Goal: Task Accomplishment & Management: Manage account settings

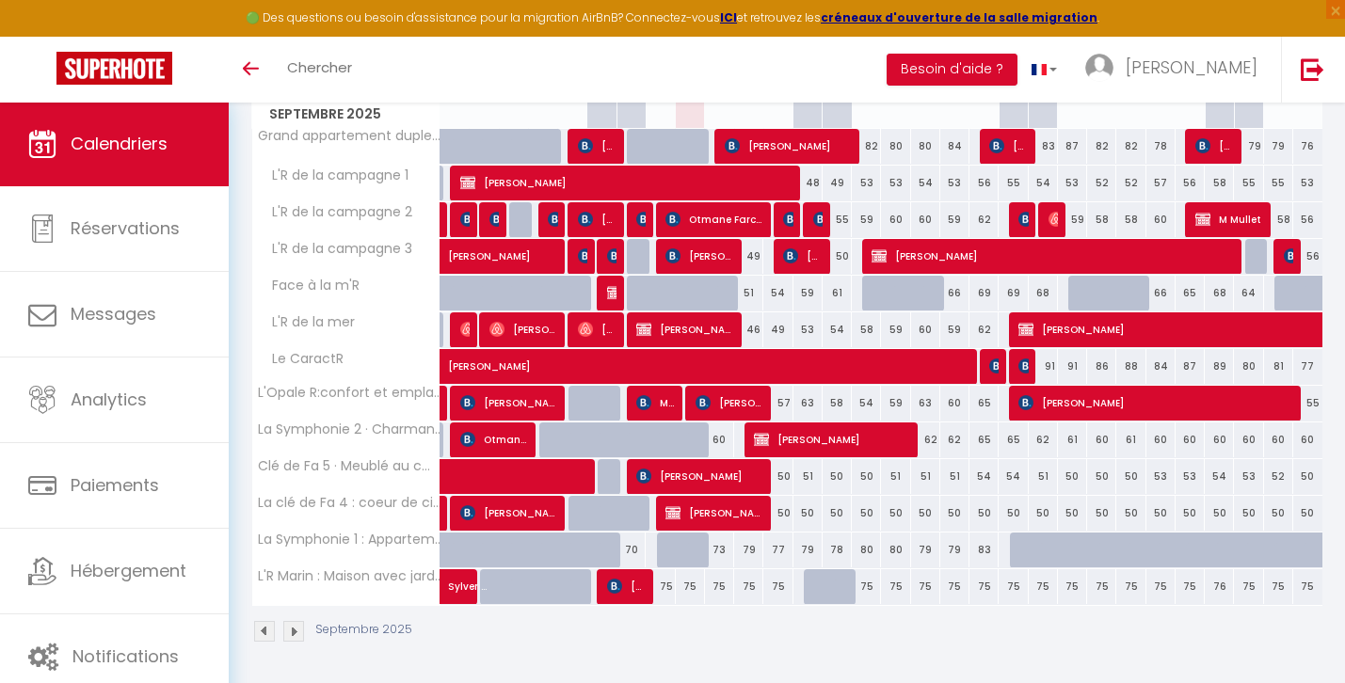
scroll to position [298, 0]
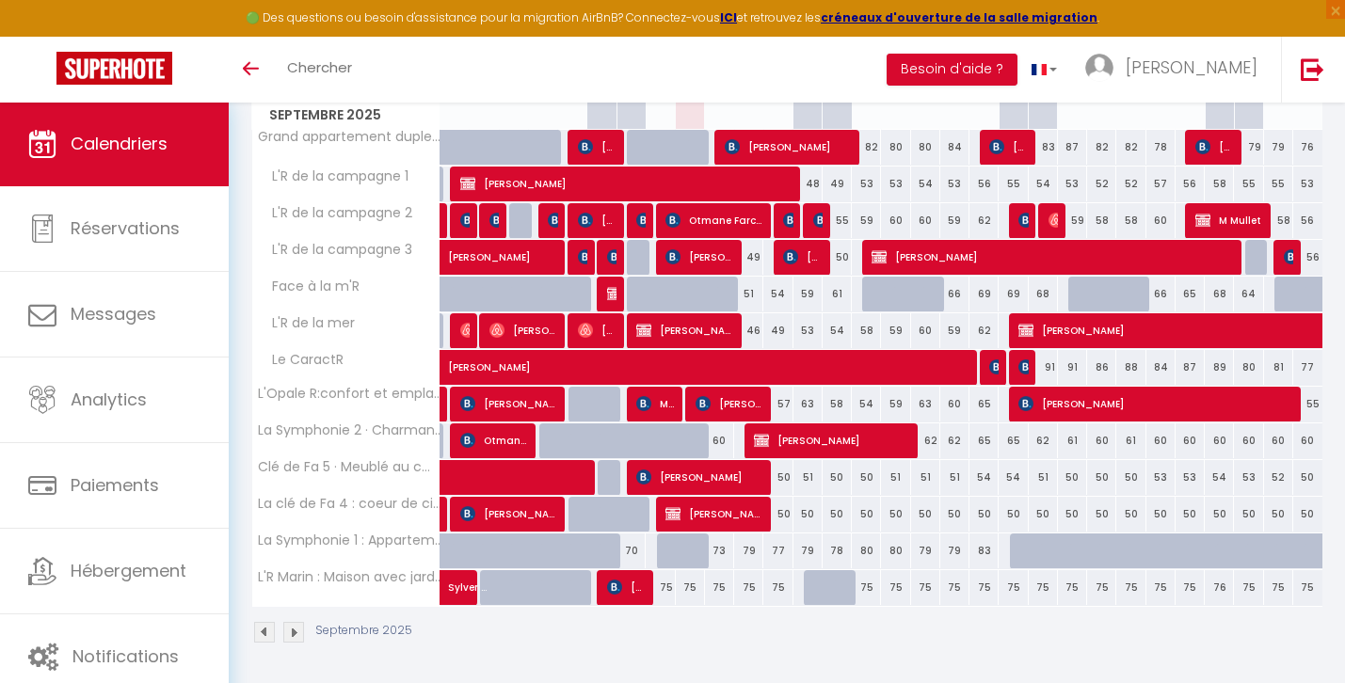
click at [825, 442] on span "[PERSON_NAME]" at bounding box center [831, 441] width 155 height 36
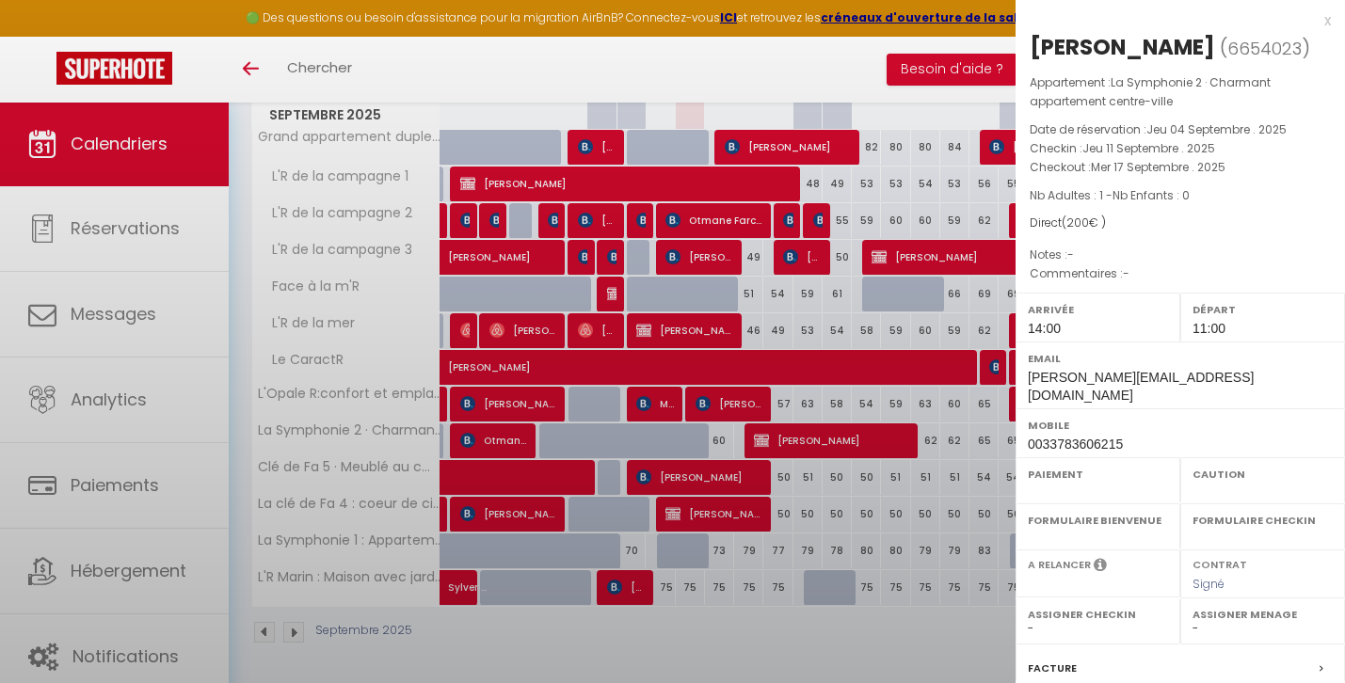
select select "KO"
select select "0"
select select "1"
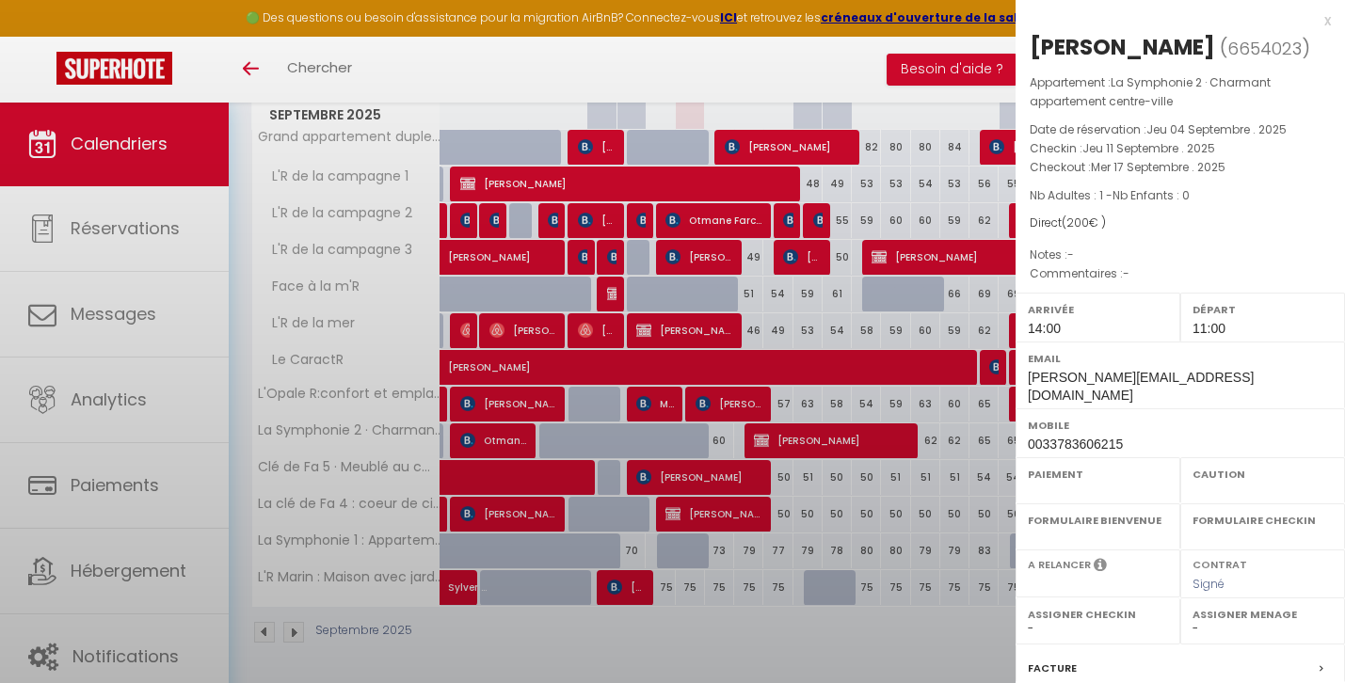
select select
select select "31677"
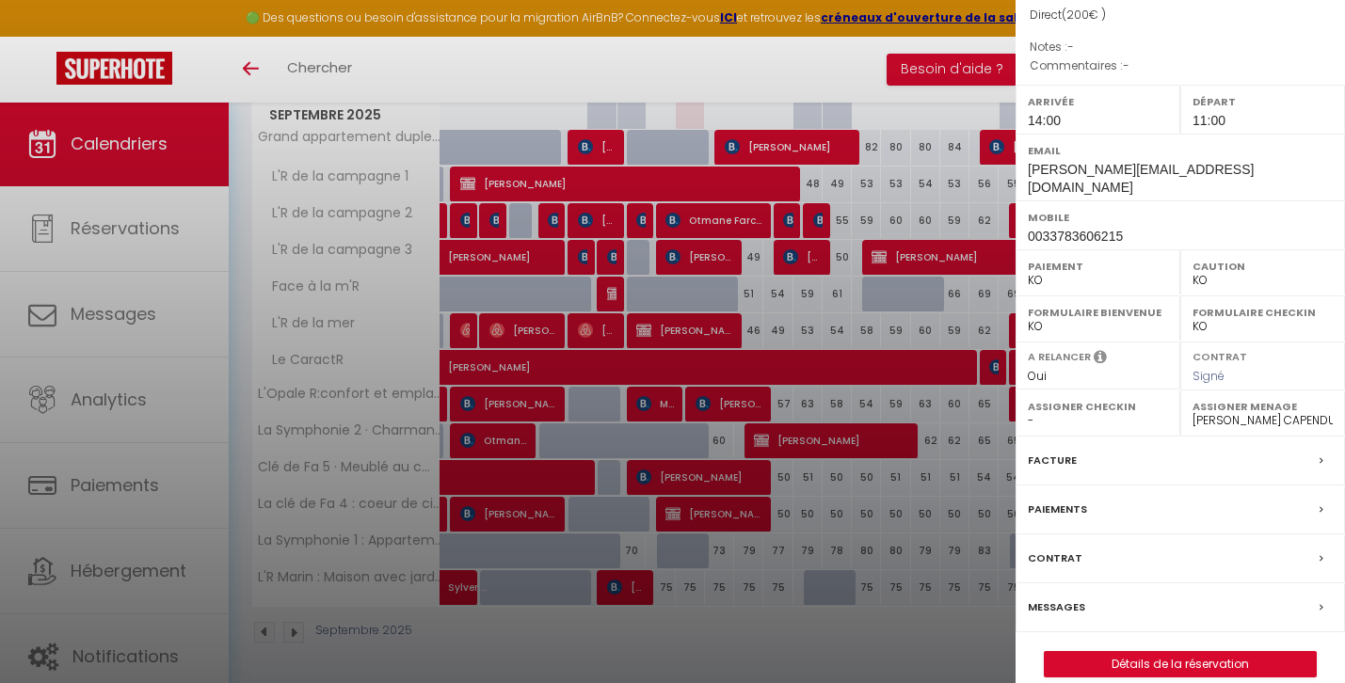
scroll to position [207, 0]
click at [1141, 653] on link "Détails de la réservation" at bounding box center [1180, 665] width 271 height 24
select select
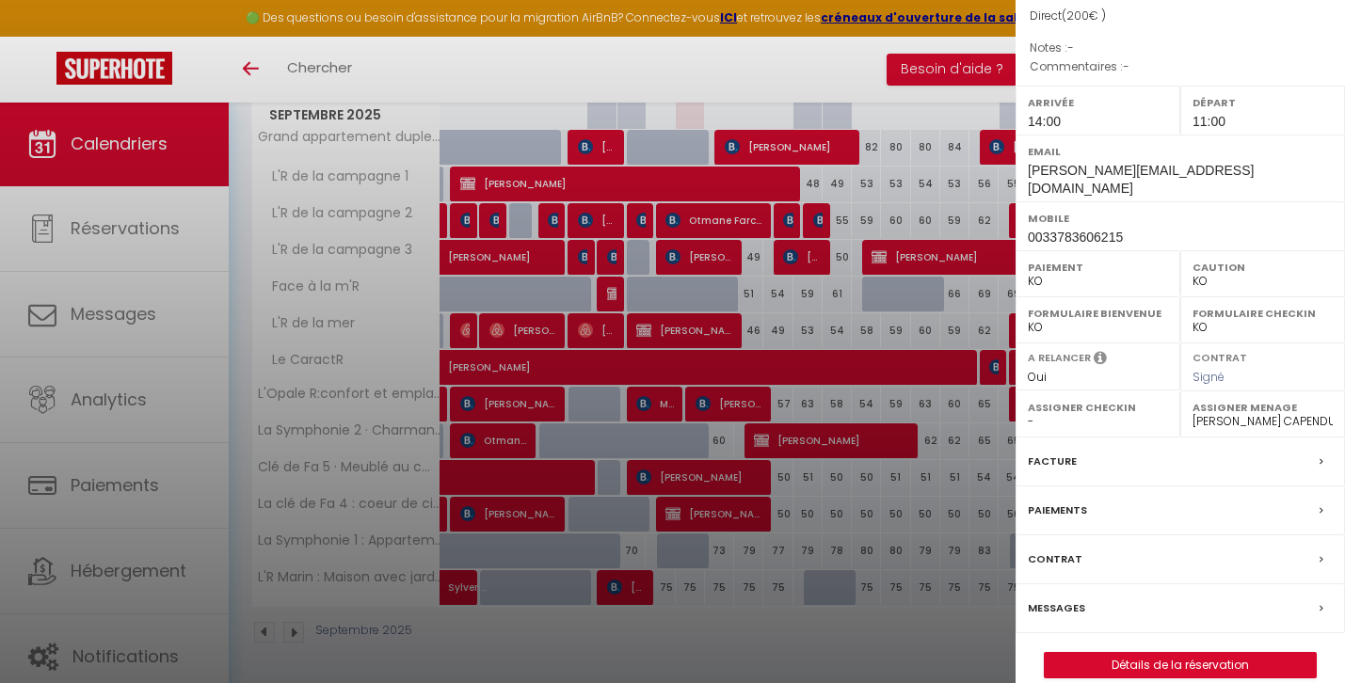
select select
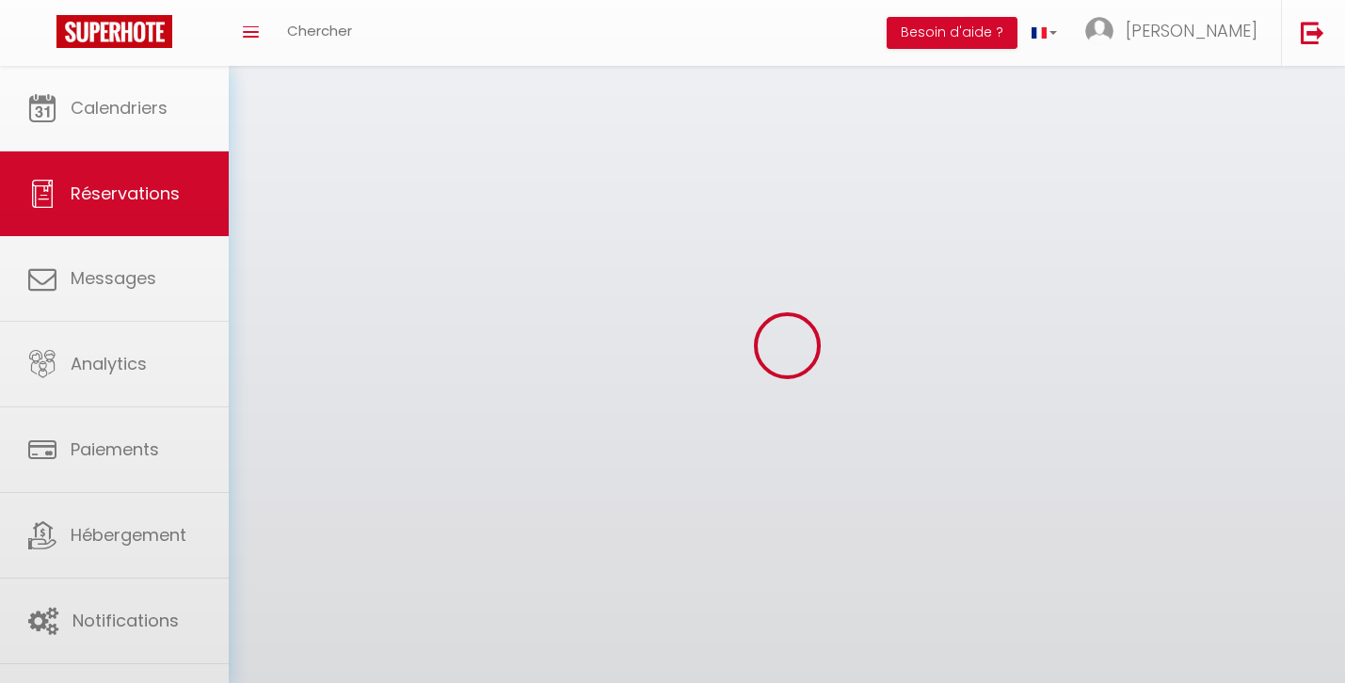
select select
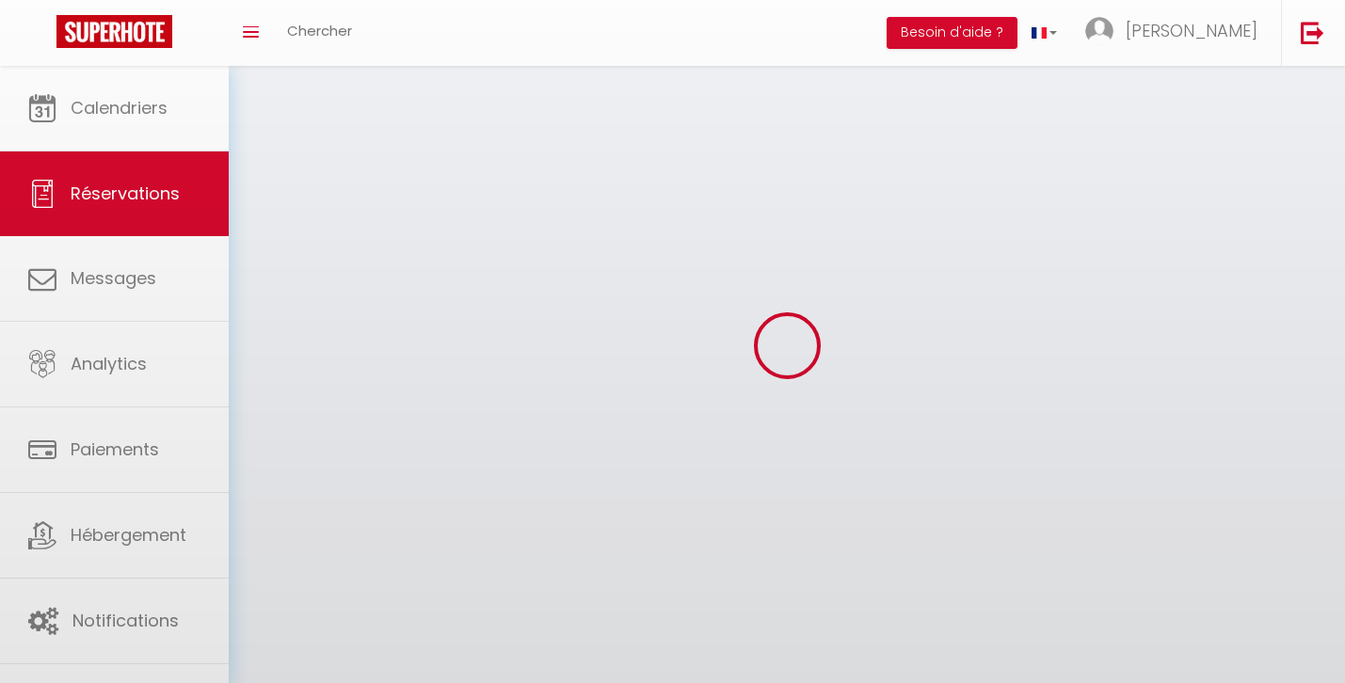
select select
checkbox input "false"
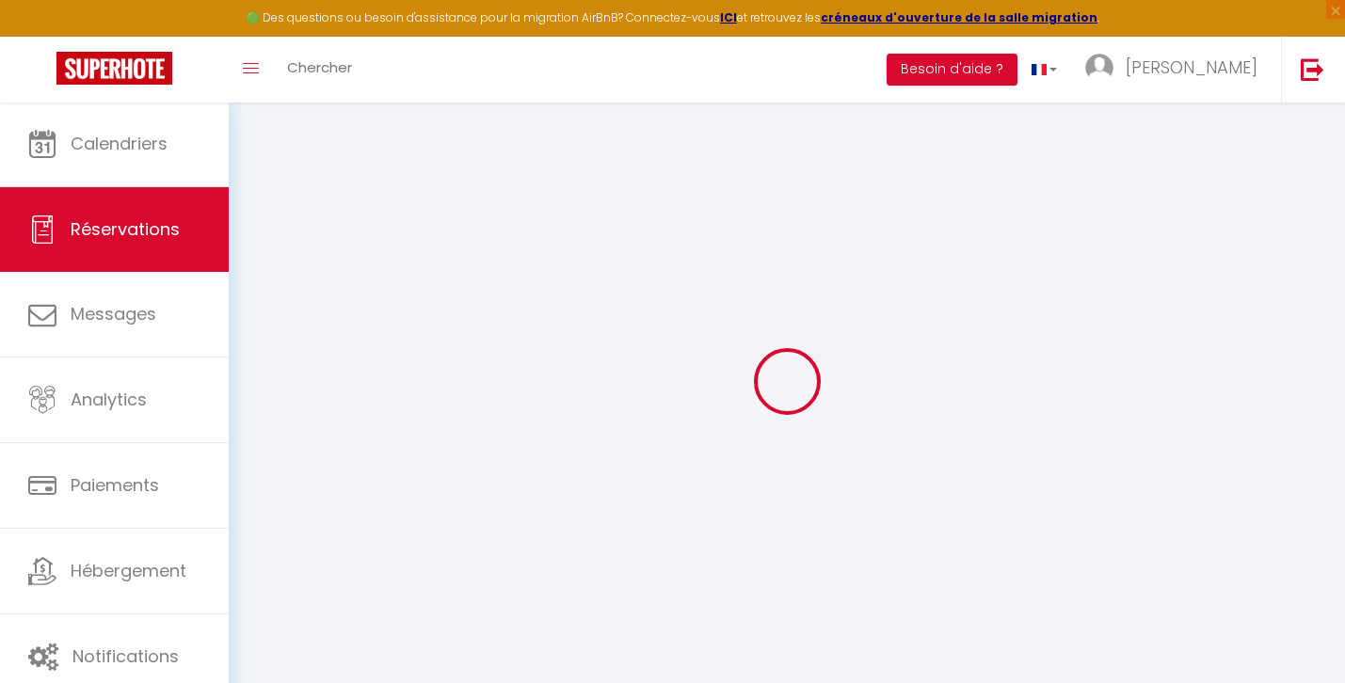
select select
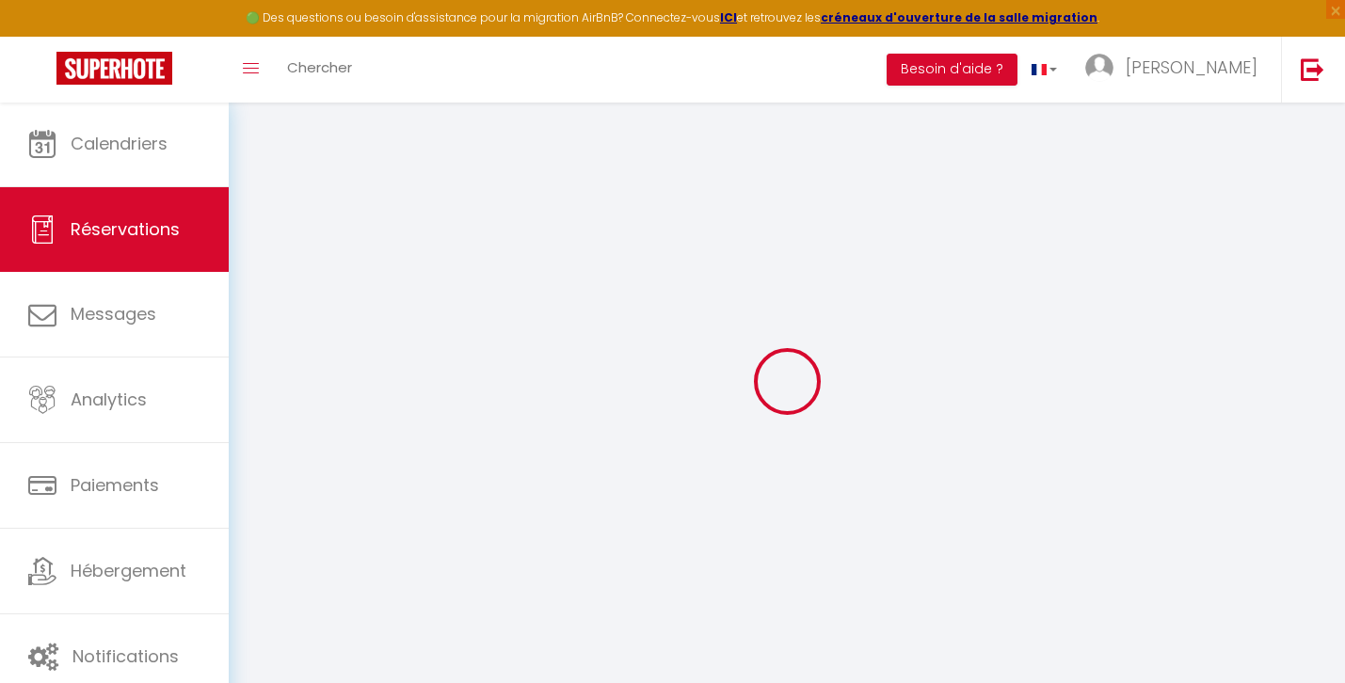
select select
checkbox input "false"
select select
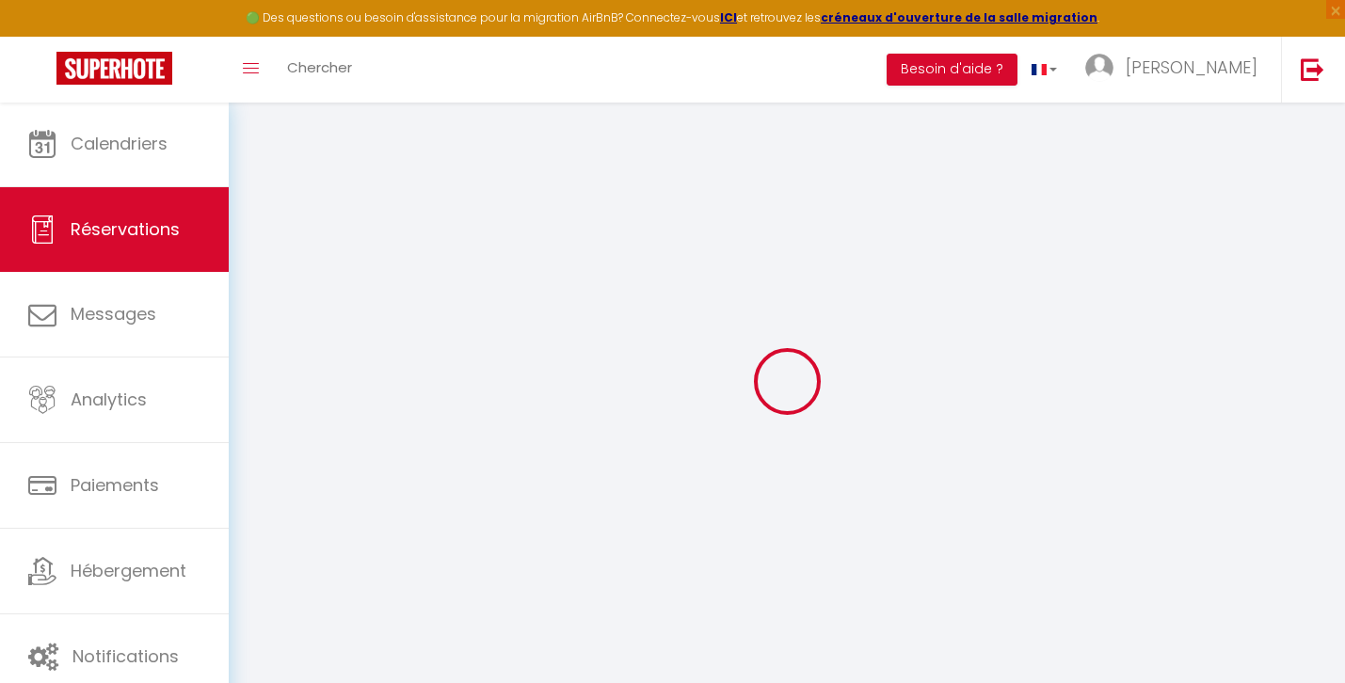
select select
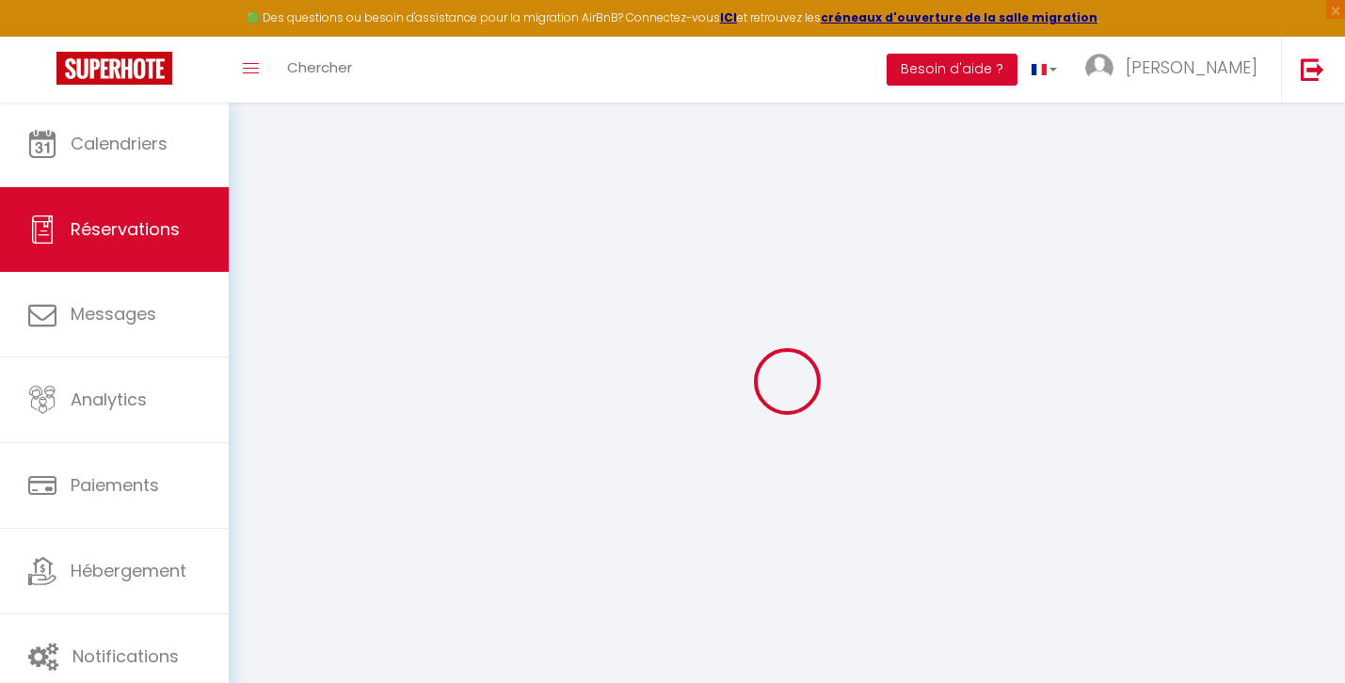
checkbox input "false"
type input "[PERSON_NAME]"
type input "Pereiro"
type input "[PERSON_NAME][EMAIL_ADDRESS][DOMAIN_NAME]"
type input "0033783606215"
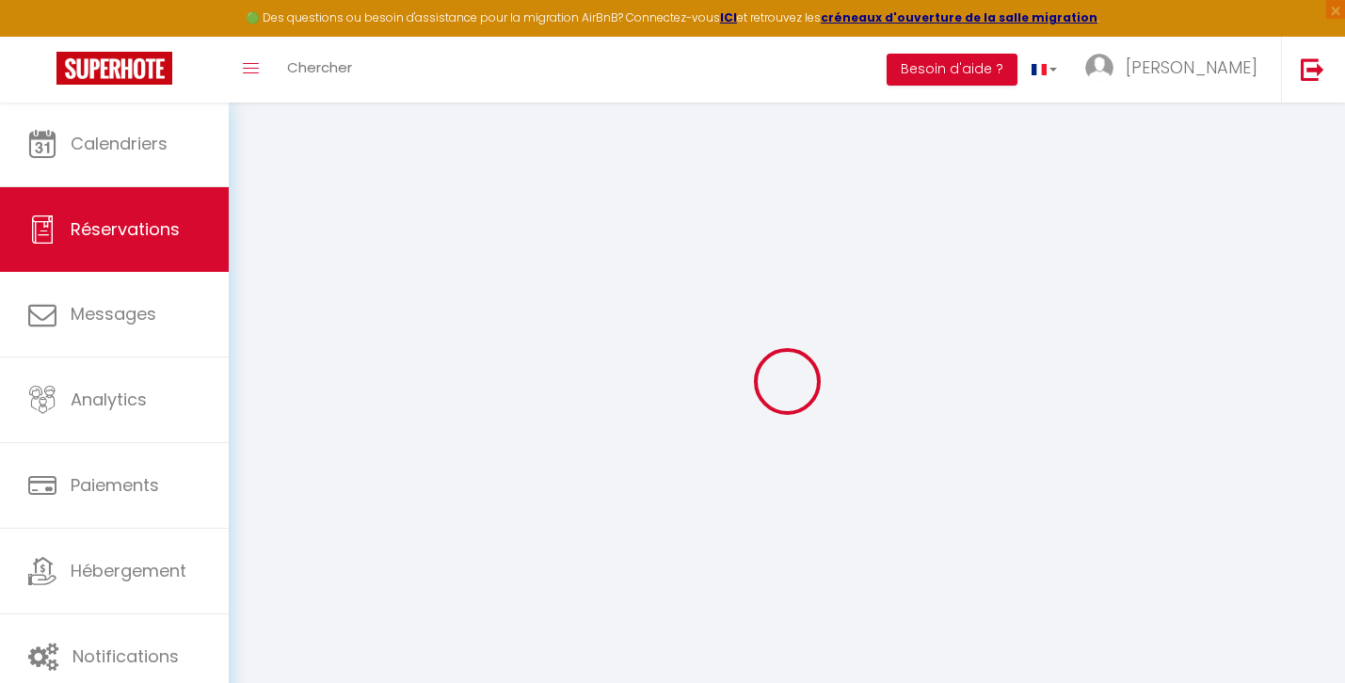
select select "FR"
select select "73599"
select select "1"
type input "Jeu 11 Septembre 2025"
select select
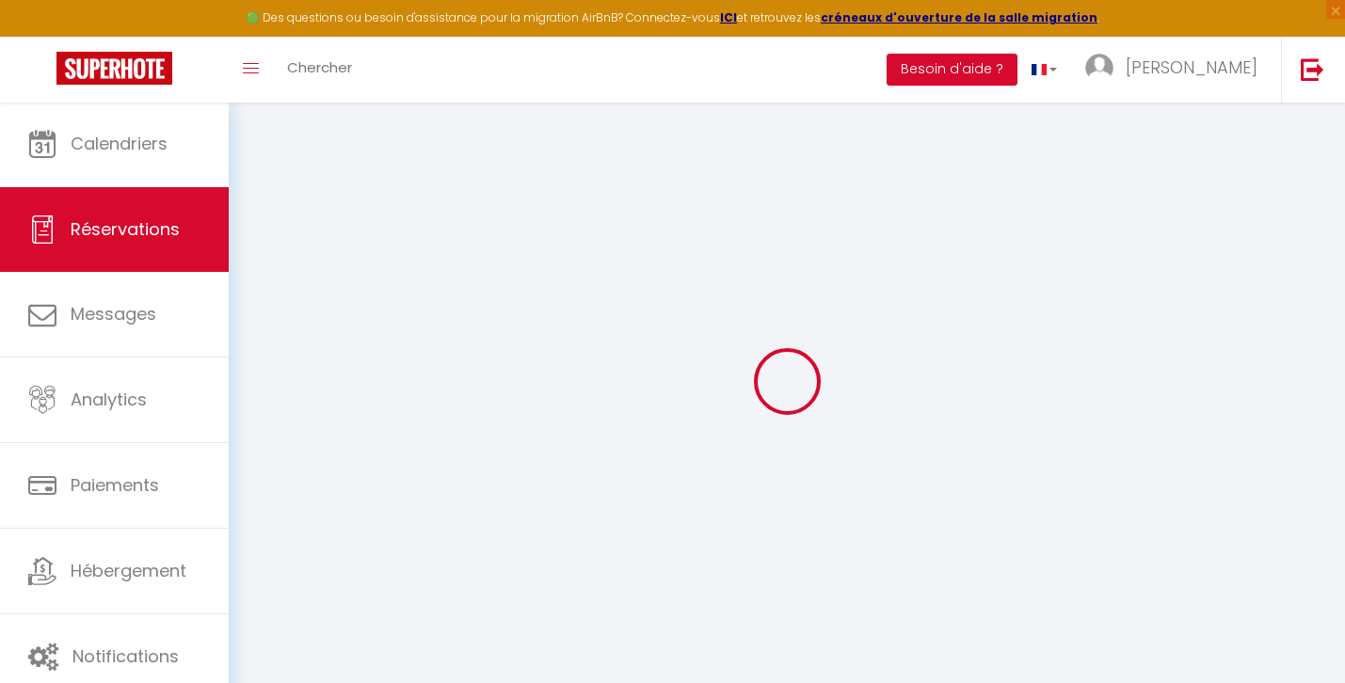
type input "Mer 17 Septembre 2025"
select select
type input "1"
select select "10"
select select
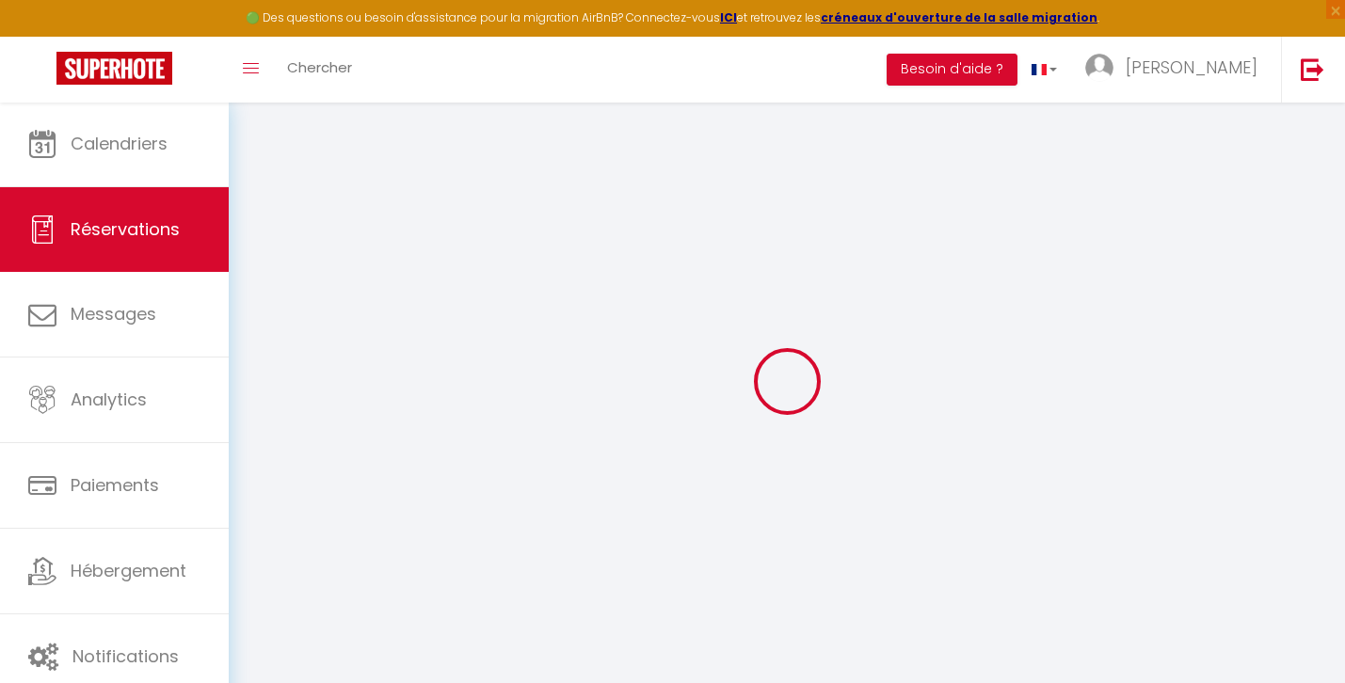
type input "170"
checkbox input "false"
type input "200"
type input "0"
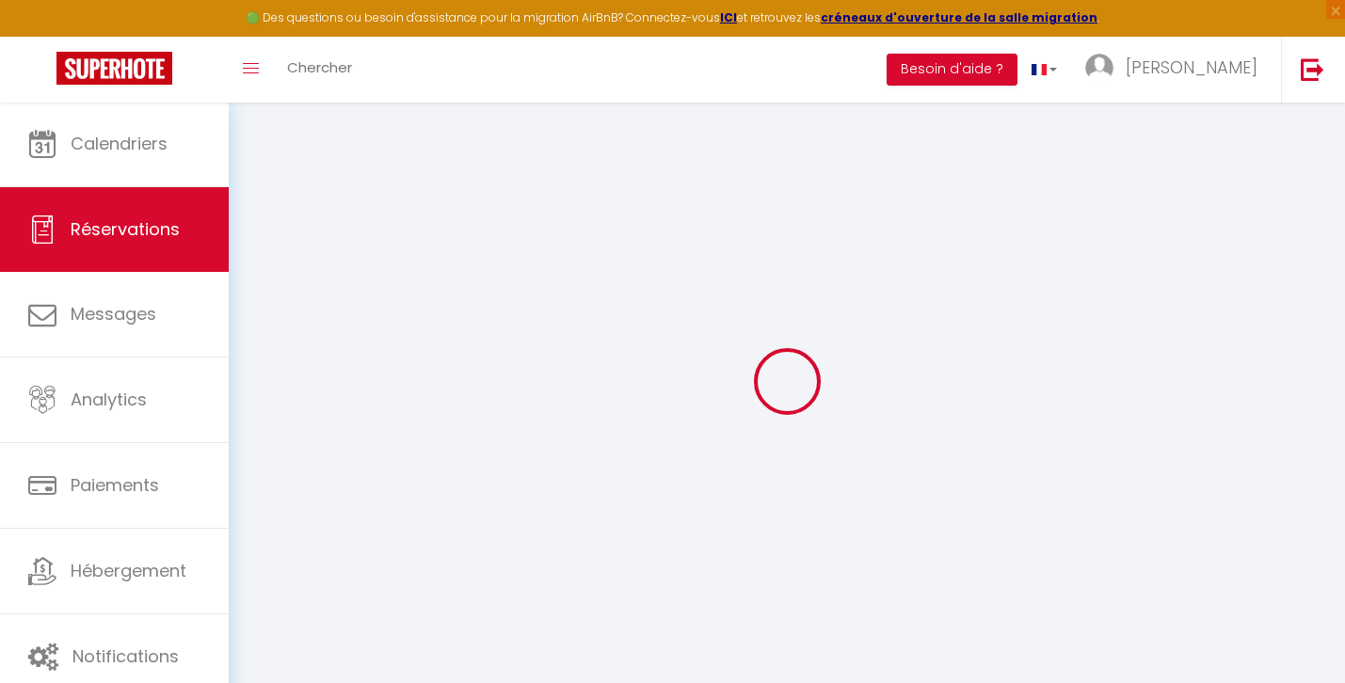
type input "0"
select select
select select "14"
checkbox input "false"
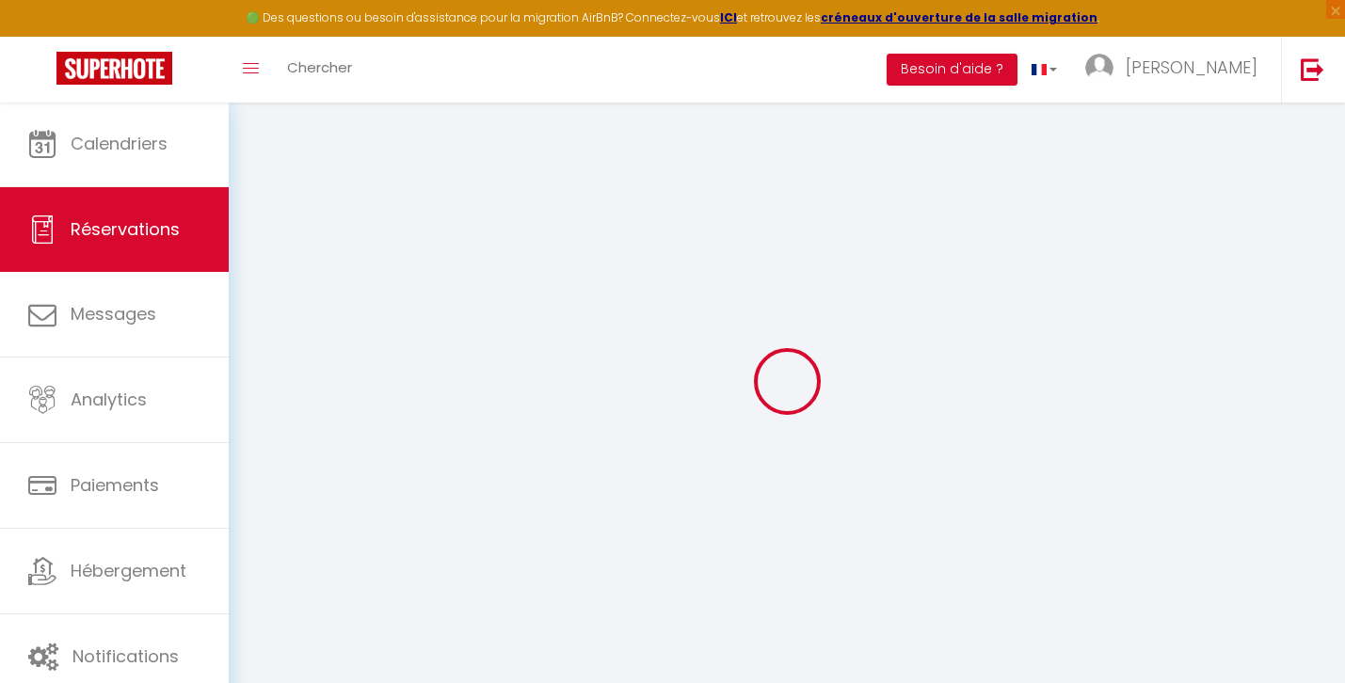
select select
checkbox input "false"
select select
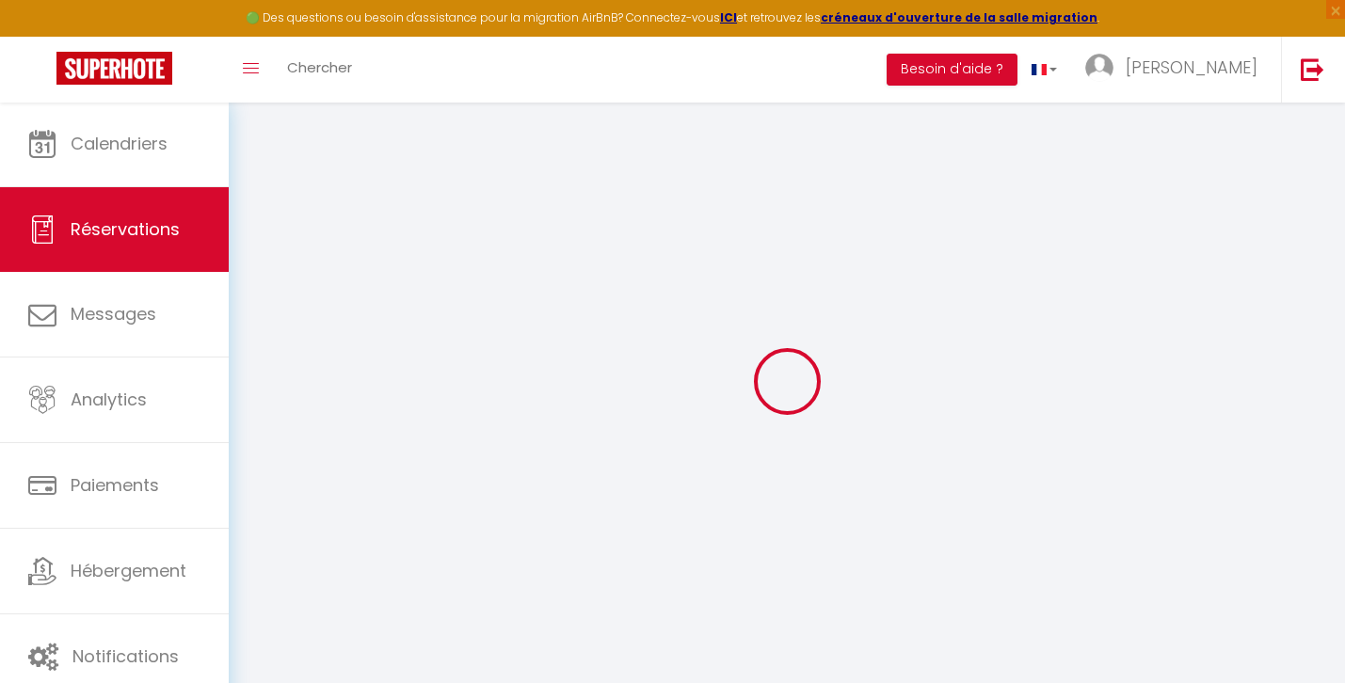
checkbox input "false"
type input "30"
select select
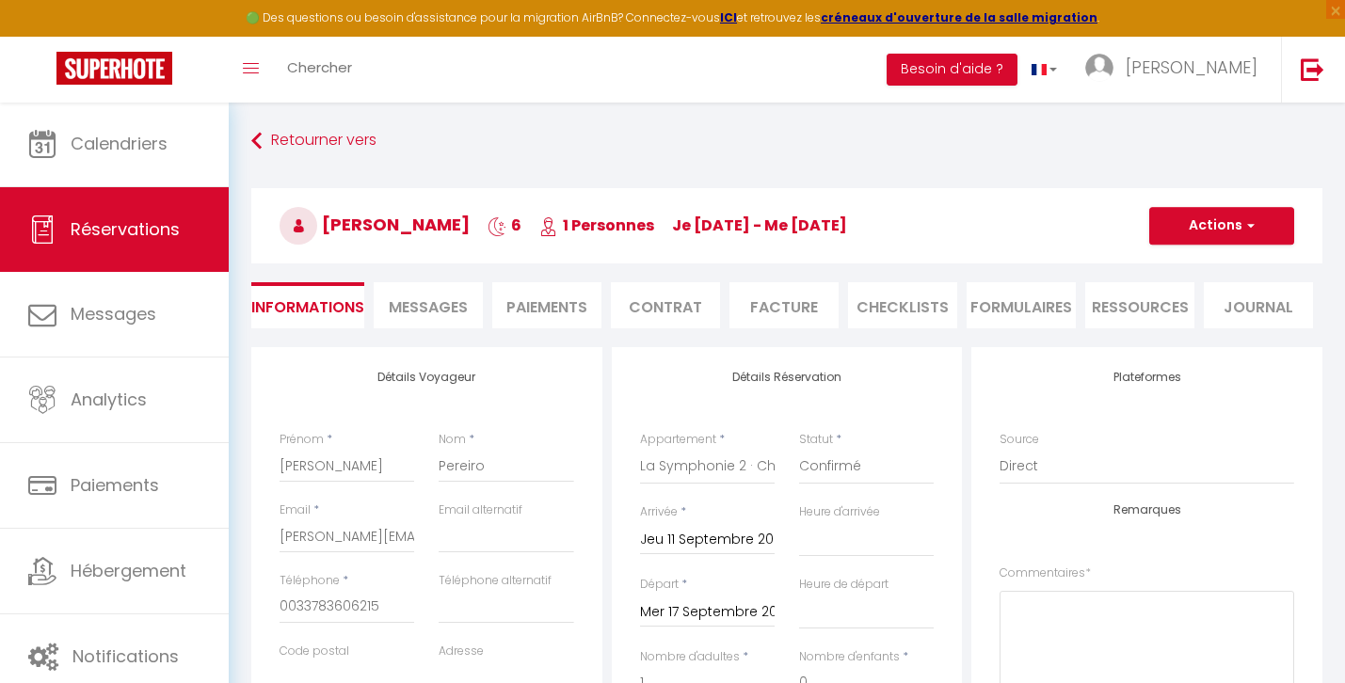
checkbox input "false"
select select "14:00"
select select "11:00"
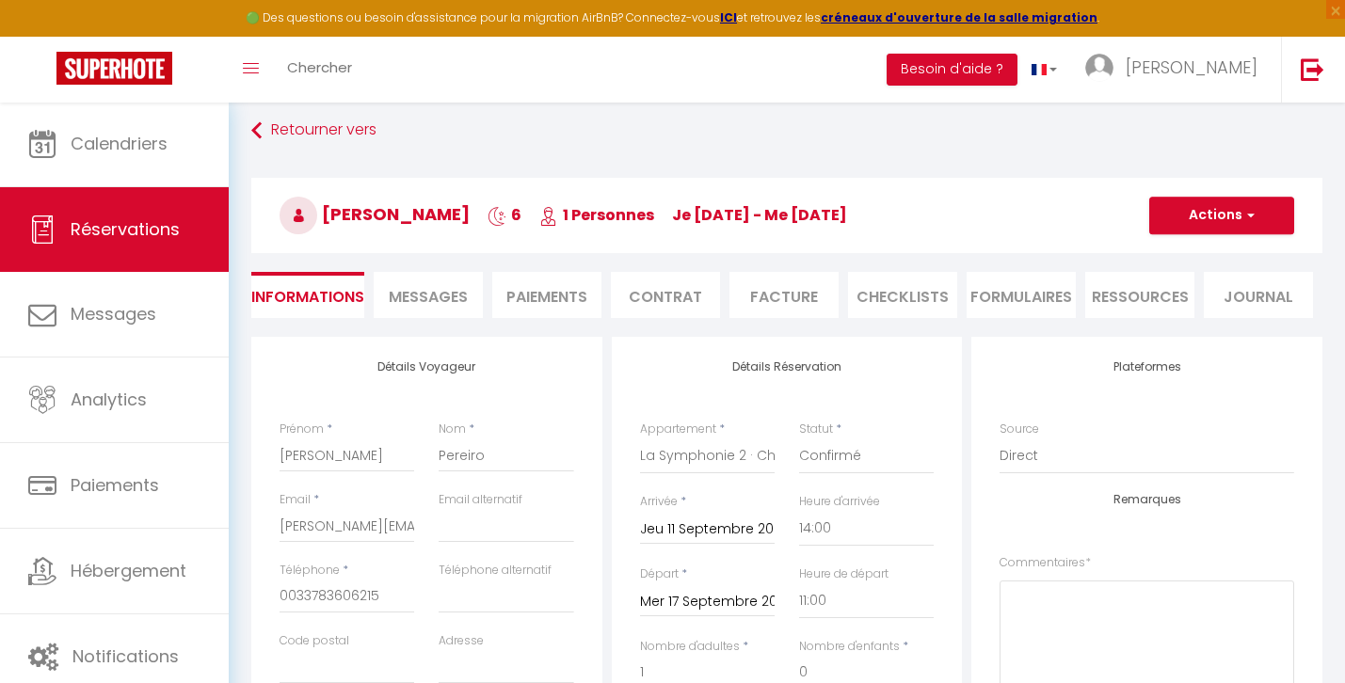
click at [1261, 210] on button "Actions" at bounding box center [1221, 216] width 145 height 38
click at [1177, 302] on link "Supprimer" at bounding box center [1202, 306] width 149 height 24
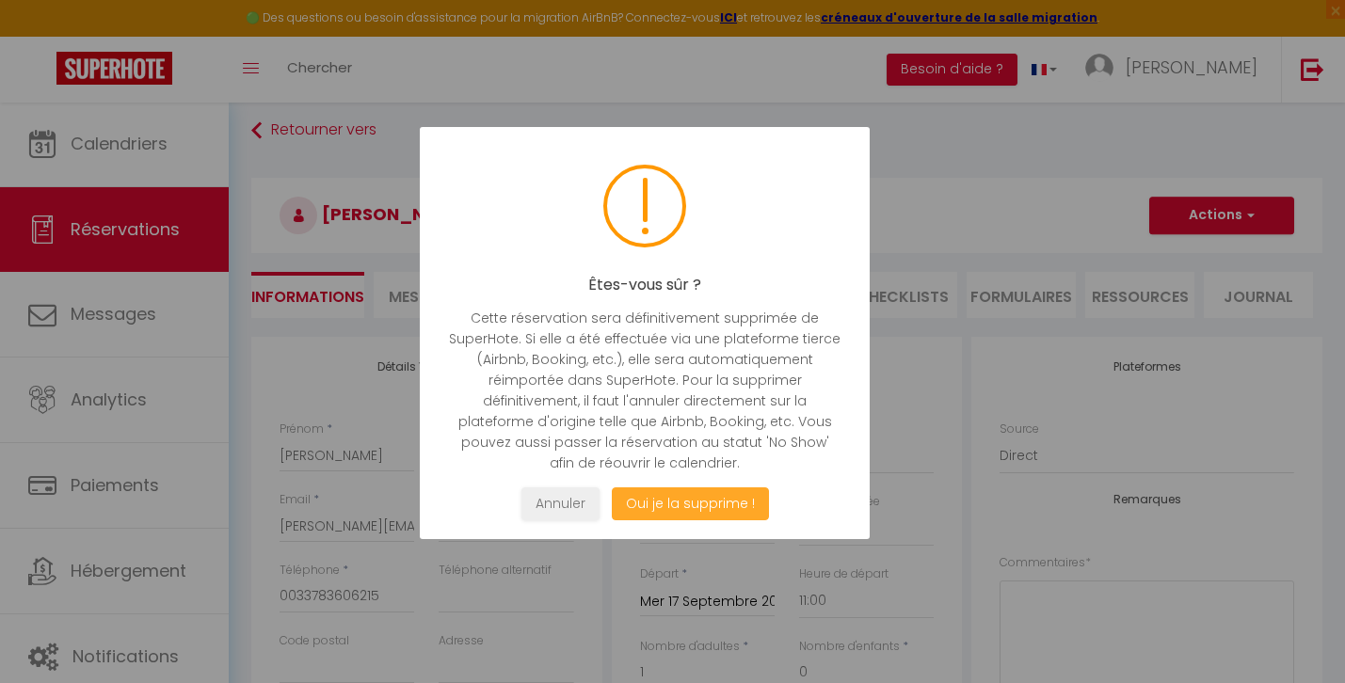
click at [748, 491] on button "Oui je la supprime !" at bounding box center [689, 504] width 157 height 33
click at [712, 501] on button "Oui je la supprime !" at bounding box center [689, 504] width 157 height 33
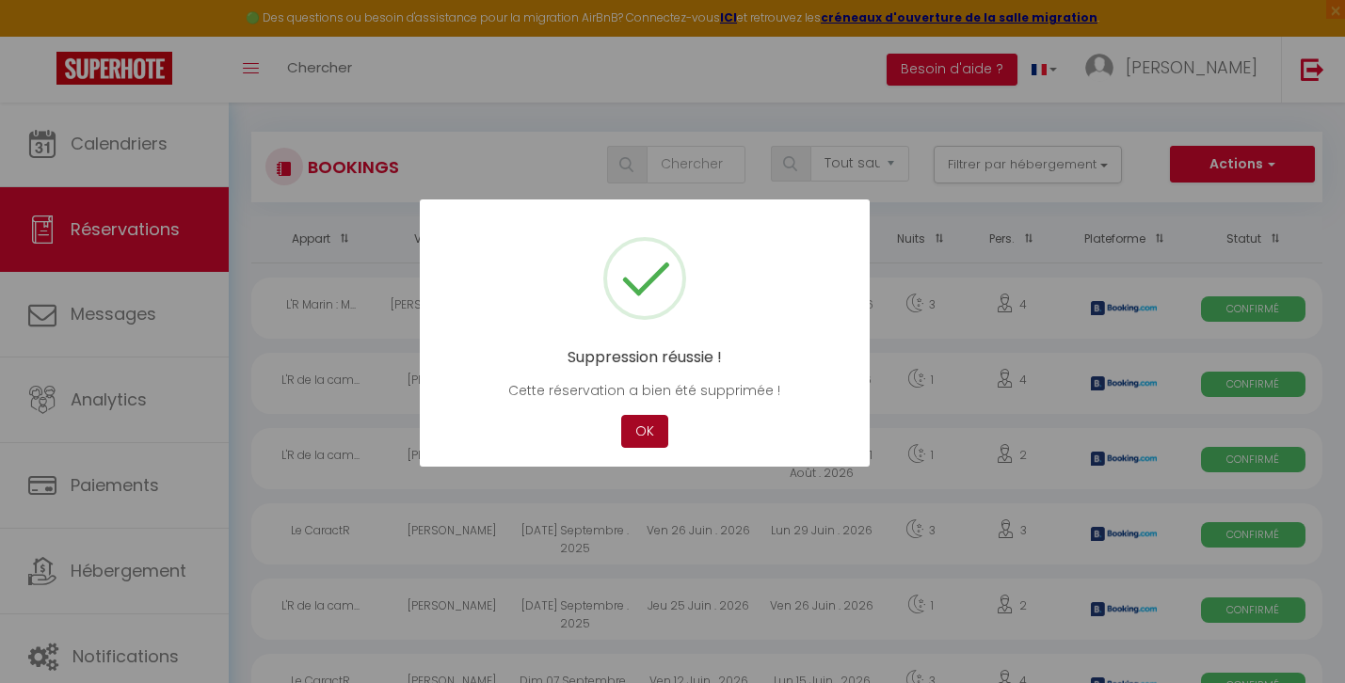
click at [646, 429] on button "OK" at bounding box center [644, 431] width 47 height 33
